Goal: Task Accomplishment & Management: Use online tool/utility

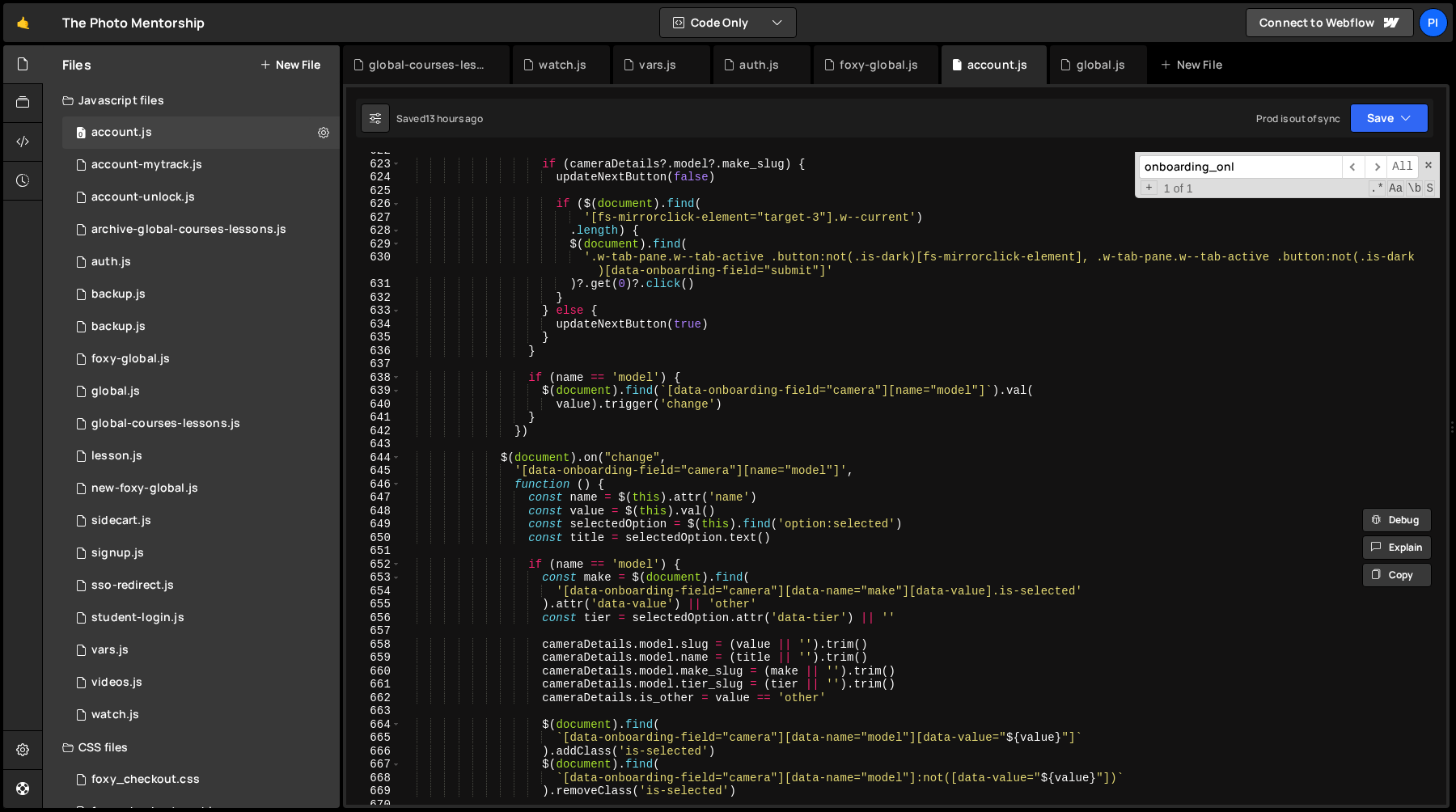
scroll to position [8360, 0]
click at [643, 255] on div "if ( cameraDetails ?. model ?. make_slug ) { updateNextButton ( false ) if ( $ …" at bounding box center [920, 483] width 1039 height 679
type textarea "'.w-tab-pane.w--tab-active .button:not(.is-dark)[fs-mirrorclick-element], .w-ta…"
click at [872, 70] on div "foxy-global.js" at bounding box center [879, 65] width 78 height 16
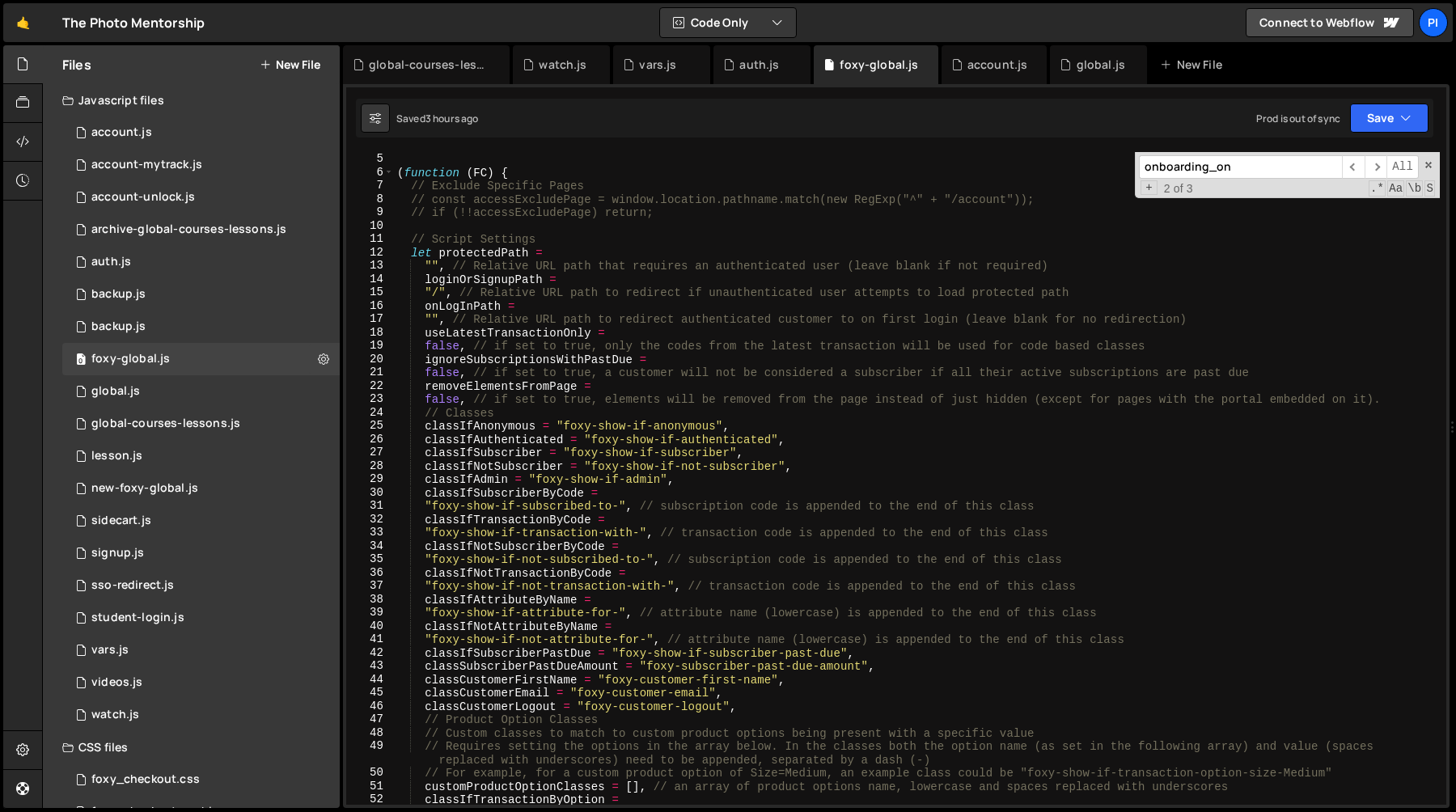
scroll to position [63, 0]
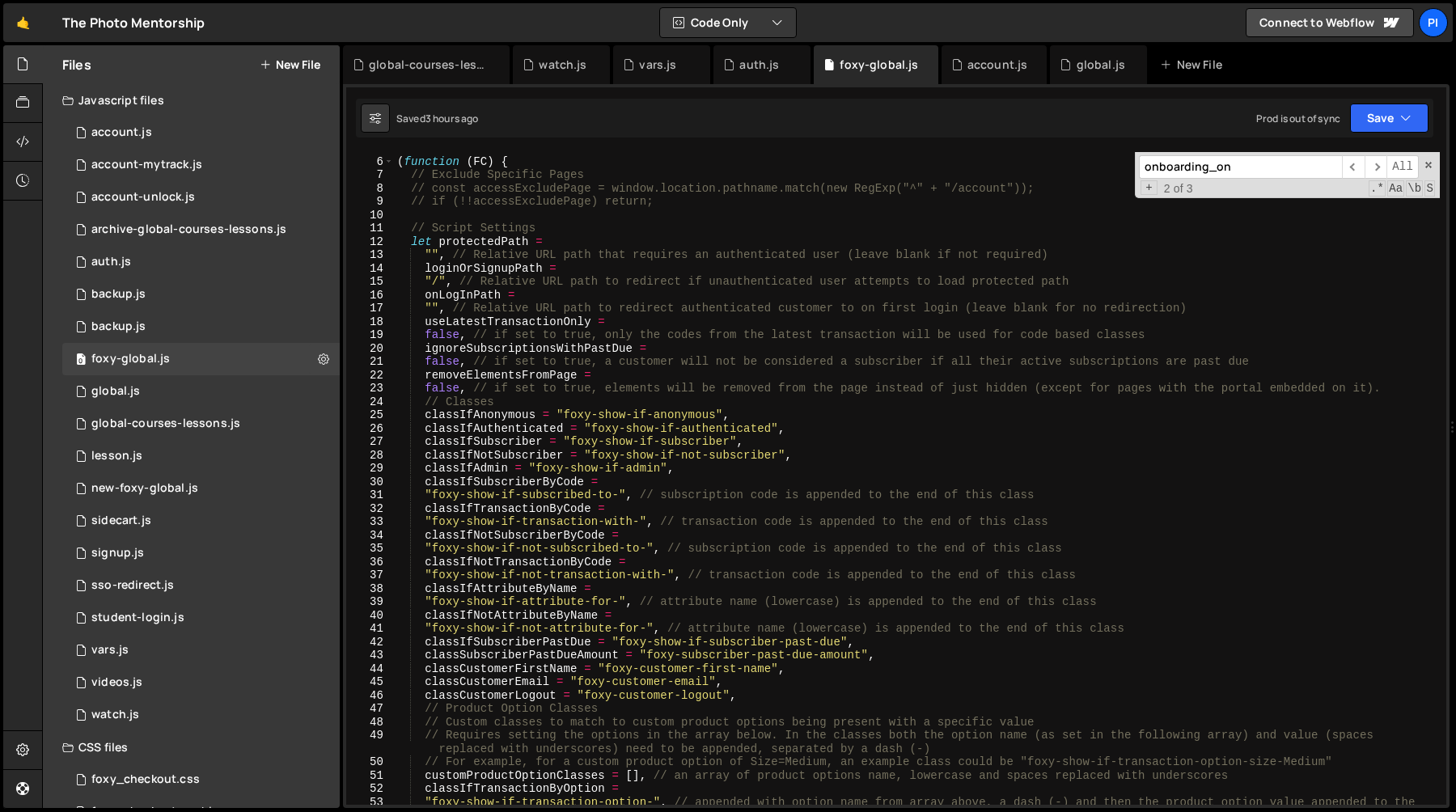
click at [568, 498] on div "( function ( FC ) { // Exclude Specific Pages // const accessExcludePage = wind…" at bounding box center [916, 488] width 1045 height 693
click at [567, 444] on div "( function ( FC ) { // Exclude Specific Pages // const accessExcludePage = wind…" at bounding box center [916, 488] width 1045 height 693
click at [568, 444] on div "( function ( FC ) { // Exclude Specific Pages // const accessExcludePage = wind…" at bounding box center [916, 488] width 1045 height 693
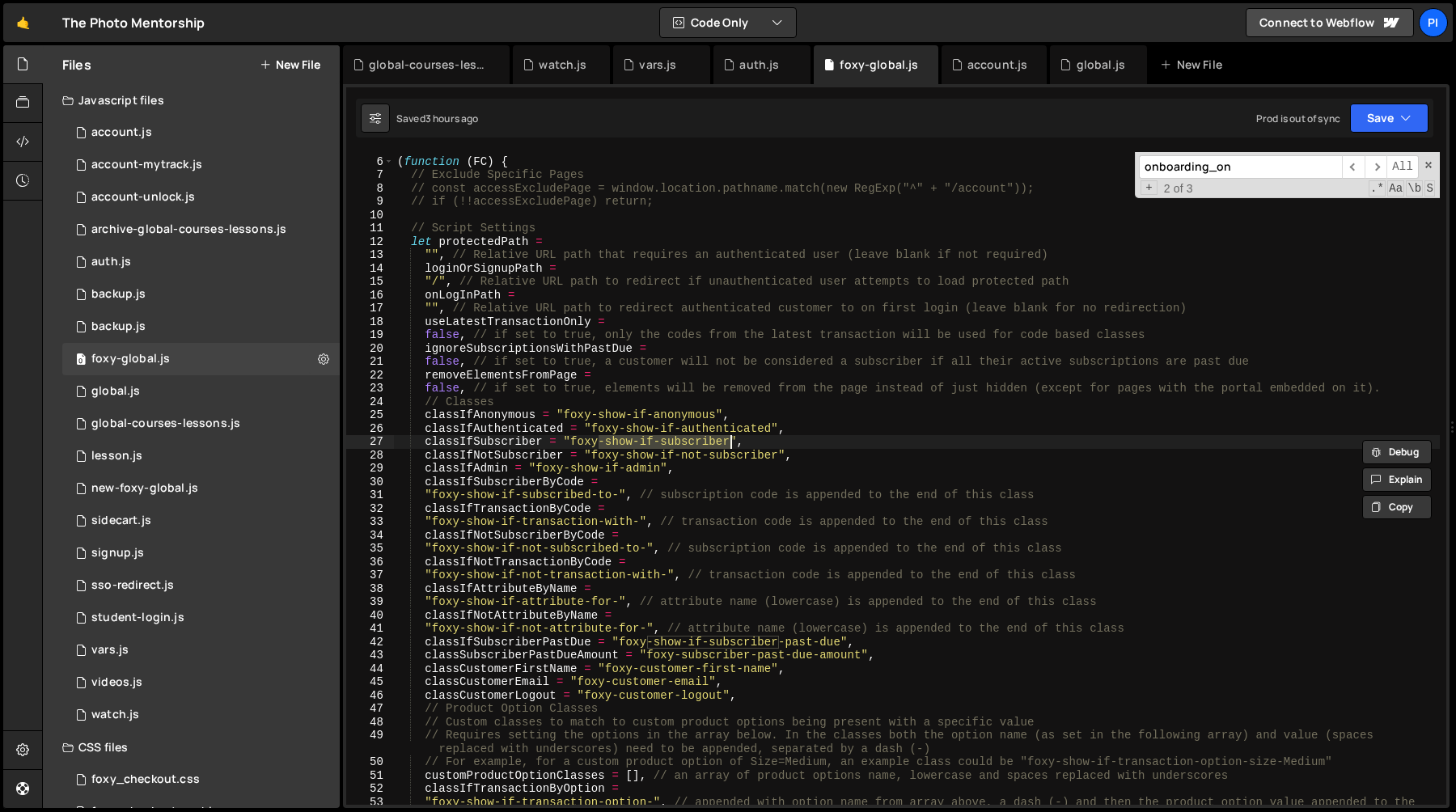
click at [731, 442] on div "( function ( FC ) { // Exclude Specific Pages // const accessExcludePage = wind…" at bounding box center [916, 488] width 1045 height 693
click at [571, 446] on div "( function ( FC ) { // Exclude Specific Pages // const accessExcludePage = wind…" at bounding box center [916, 488] width 1045 height 693
click at [591, 457] on div "( function ( FC ) { // Exclude Specific Pages // const accessExcludePage = wind…" at bounding box center [916, 488] width 1045 height 693
click at [779, 456] on div "( function ( FC ) { // Exclude Specific Pages // const accessExcludePage = wind…" at bounding box center [916, 488] width 1045 height 693
click at [432, 554] on div "( function ( FC ) { // Exclude Specific Pages // const accessExcludePage = wind…" at bounding box center [916, 488] width 1045 height 693
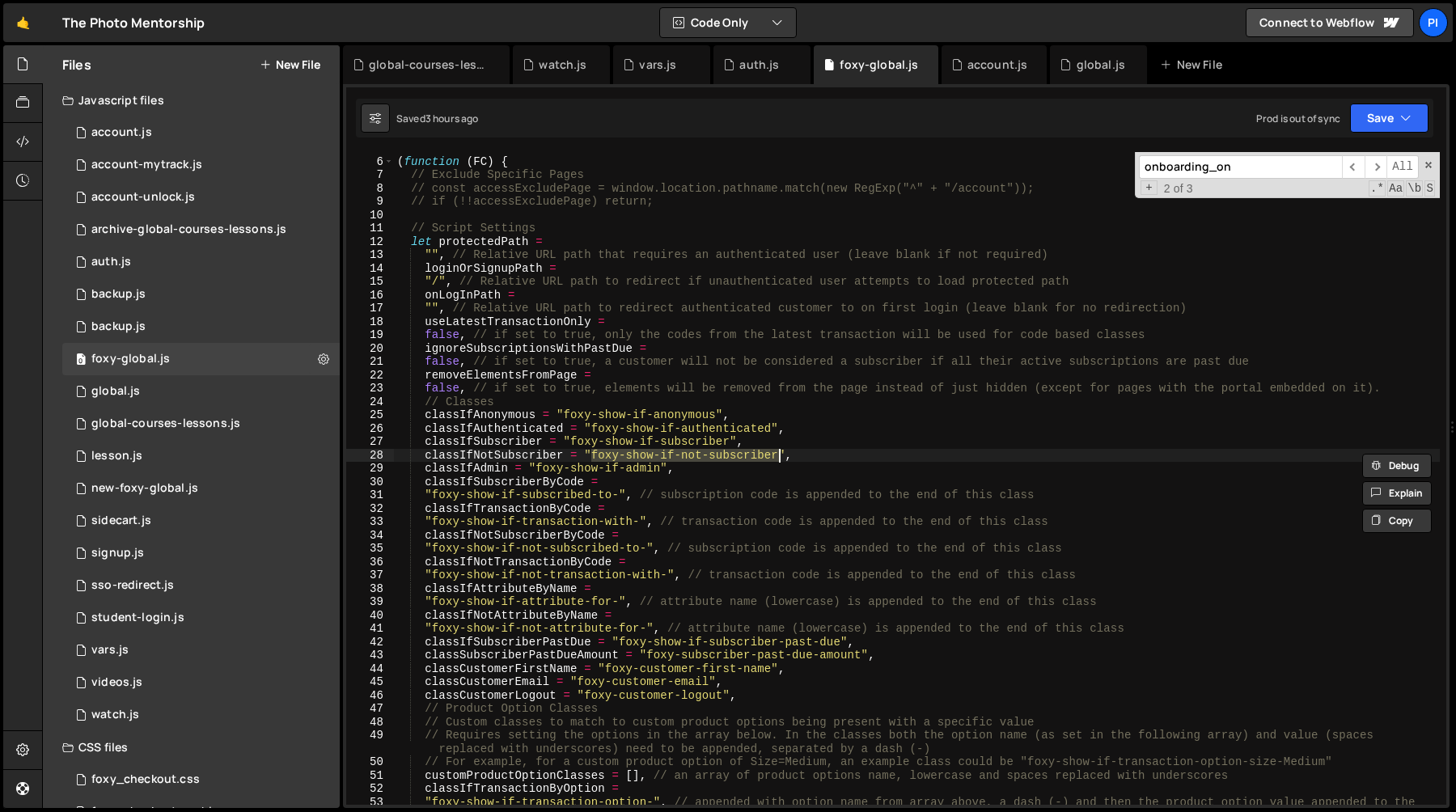
type textarea ""foxy-show-if-not-subscribed-to-", // subscription code is appended to the end …"
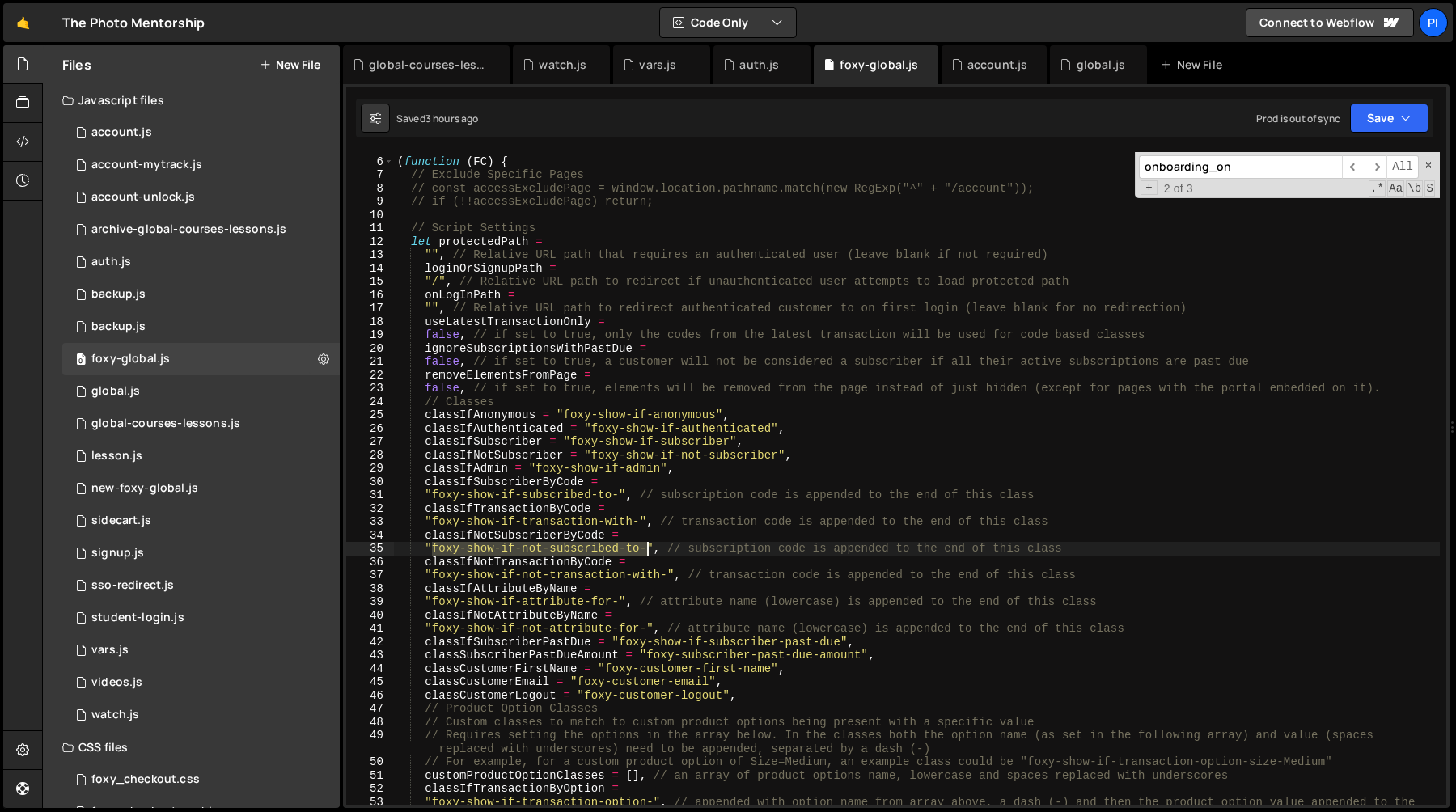
click at [646, 550] on div "( function ( FC ) { // Exclude Specific Pages // const accessExcludePage = wind…" at bounding box center [916, 488] width 1045 height 693
click at [112, 722] on div "watch.js" at bounding box center [115, 714] width 48 height 14
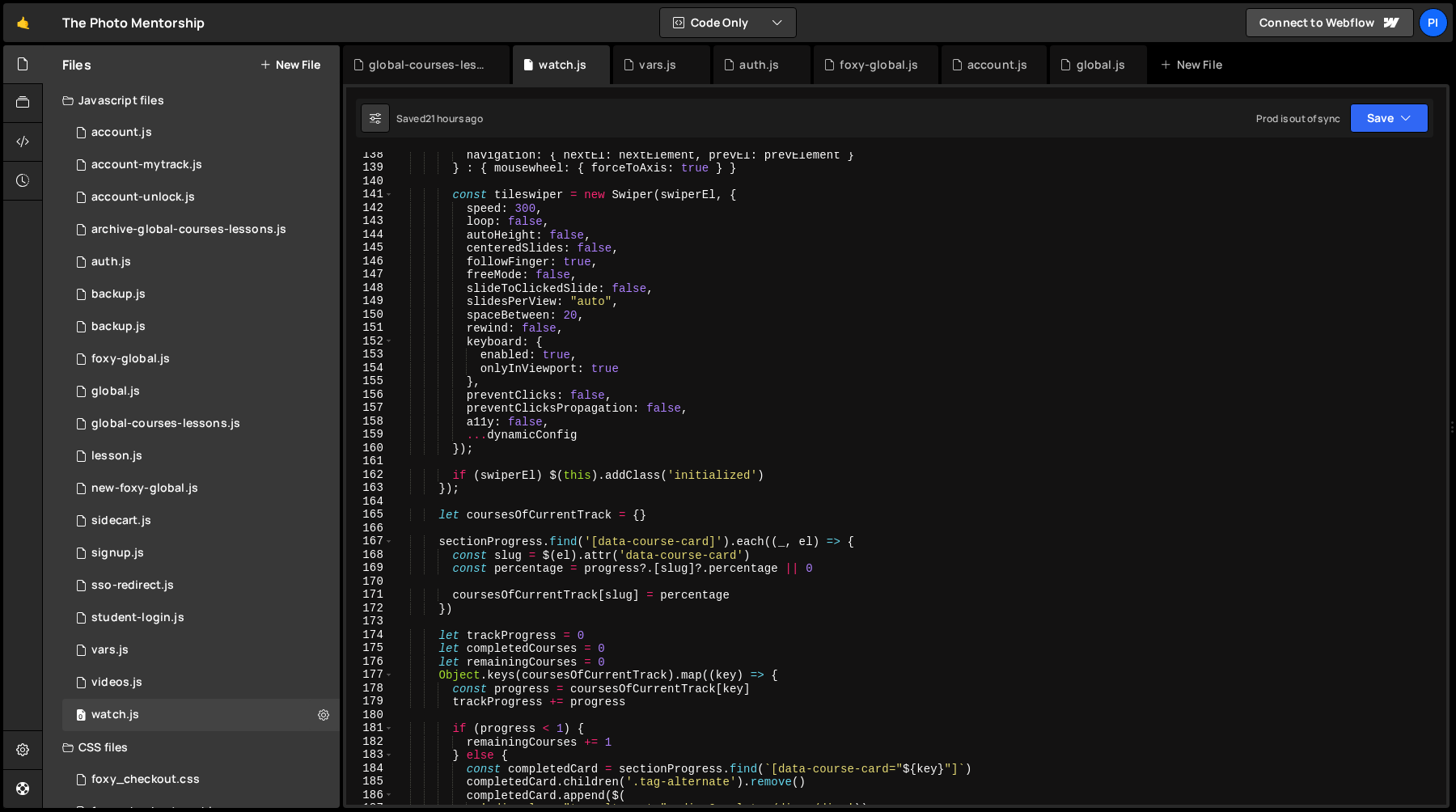
scroll to position [1833, 0]
type textarea "slideToClickedSlide: false,"
click at [633, 288] on div "navigation : { nextEl : nextElement , prevEl : prevElement } } : { mousewheel :…" at bounding box center [916, 486] width 1045 height 679
